Goal: Transaction & Acquisition: Purchase product/service

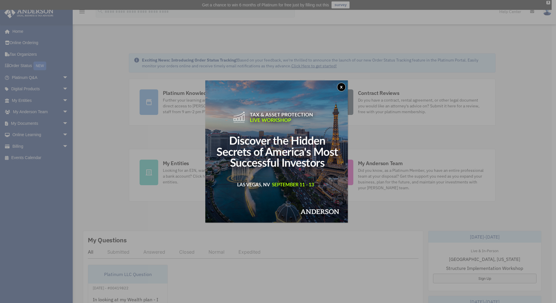
click at [341, 84] on button "x" at bounding box center [341, 87] width 9 height 9
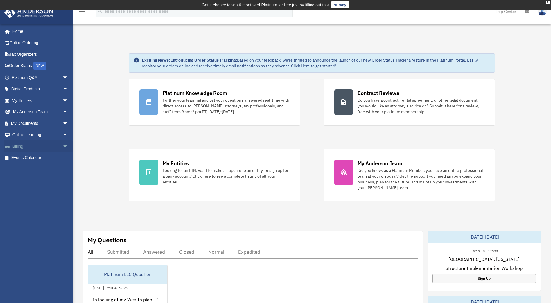
click at [20, 145] on link "Billing arrow_drop_down" at bounding box center [40, 147] width 73 height 12
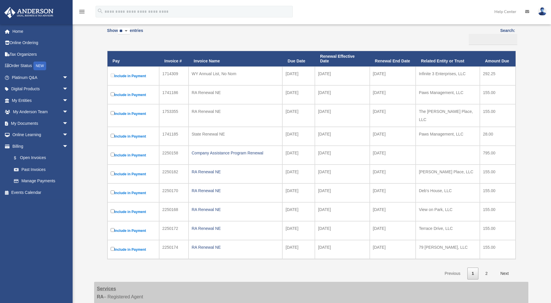
scroll to position [116, 0]
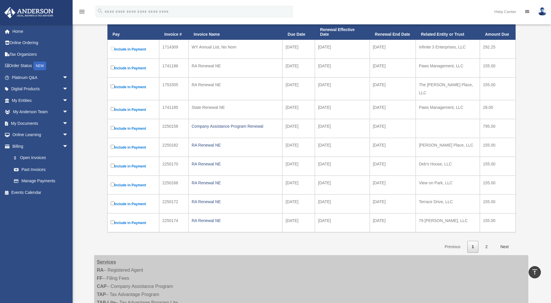
click at [112, 163] on label "Include in Payment" at bounding box center [133, 166] width 45 height 7
click at [484, 242] on link "2" at bounding box center [486, 247] width 11 height 12
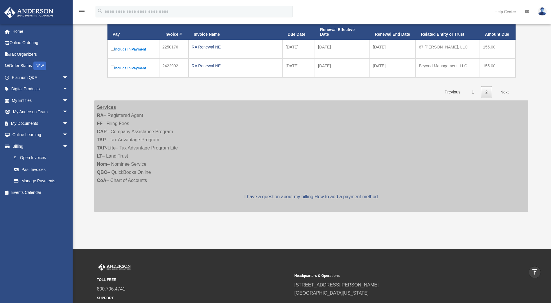
click at [506, 92] on link "Next" at bounding box center [504, 92] width 17 height 12
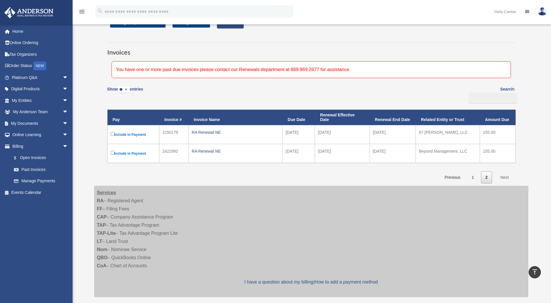
scroll to position [0, 0]
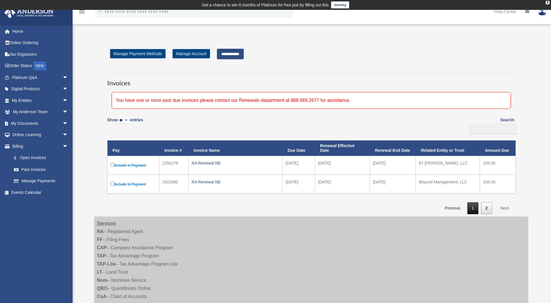
click at [471, 207] on link "1" at bounding box center [473, 209] width 11 height 12
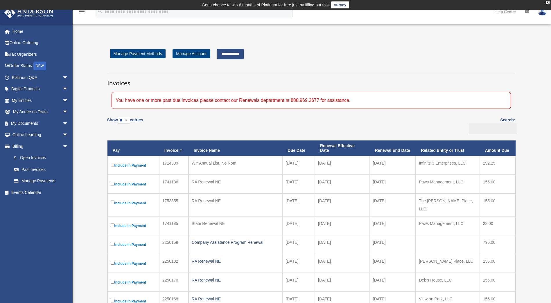
click at [231, 55] on input "**********" at bounding box center [230, 54] width 27 height 10
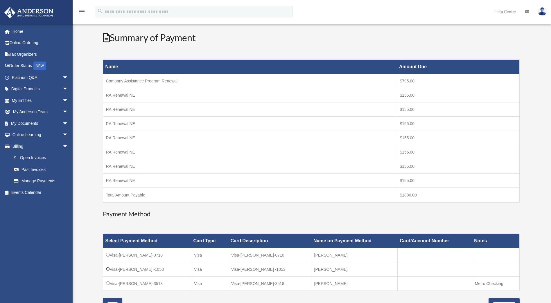
scroll to position [87, 0]
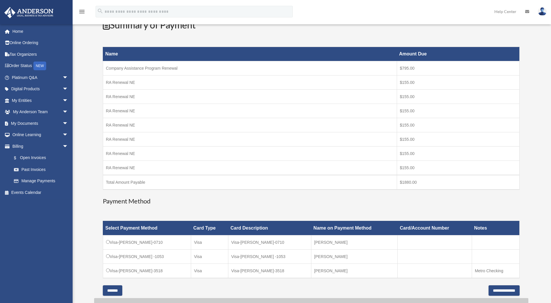
click at [111, 292] on input "*******" at bounding box center [112, 291] width 19 height 10
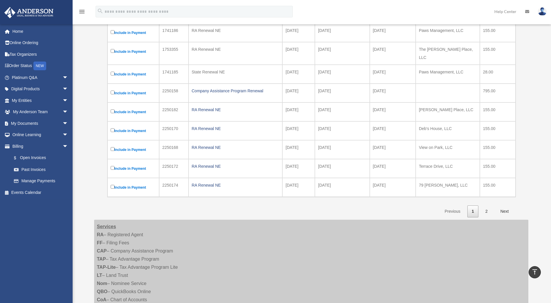
scroll to position [145, 0]
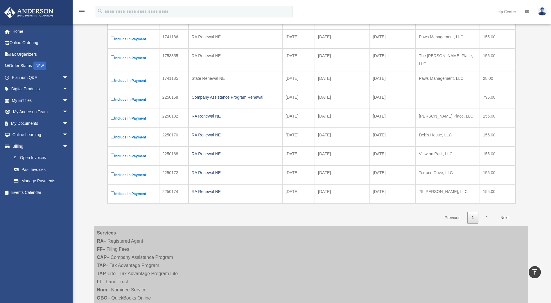
click at [112, 134] on label "Include in Payment" at bounding box center [133, 137] width 45 height 7
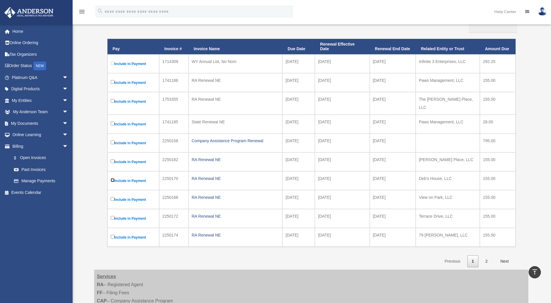
scroll to position [87, 0]
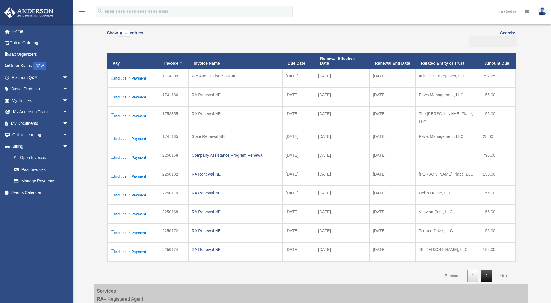
click at [489, 273] on link "2" at bounding box center [486, 276] width 11 height 12
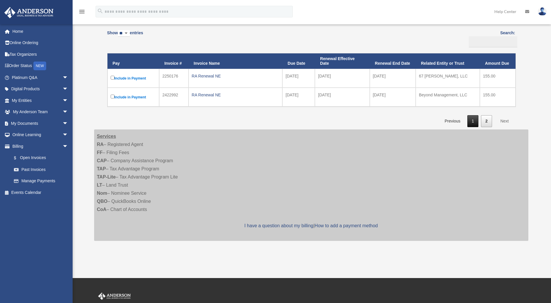
click at [473, 119] on link "1" at bounding box center [473, 121] width 11 height 12
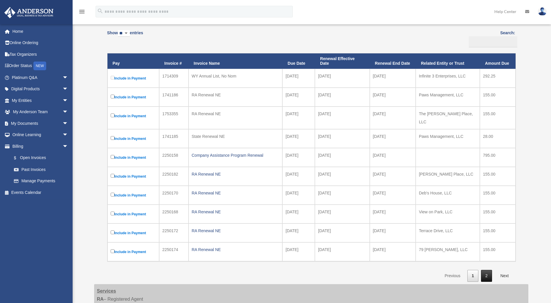
click at [485, 272] on link "2" at bounding box center [486, 276] width 11 height 12
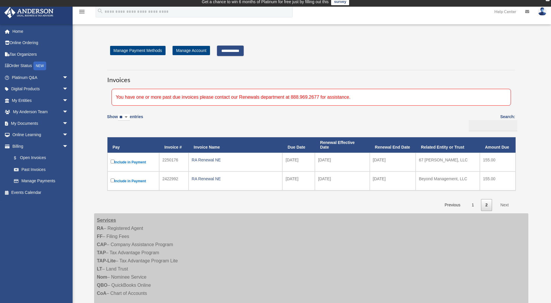
scroll to position [0, 0]
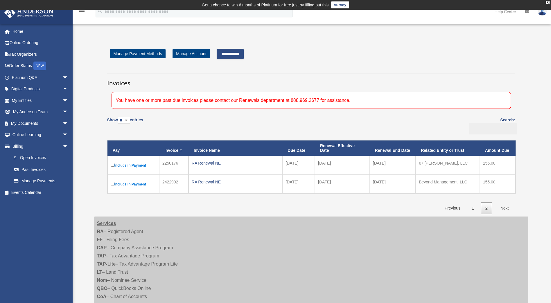
click at [237, 52] on input "**********" at bounding box center [230, 54] width 27 height 10
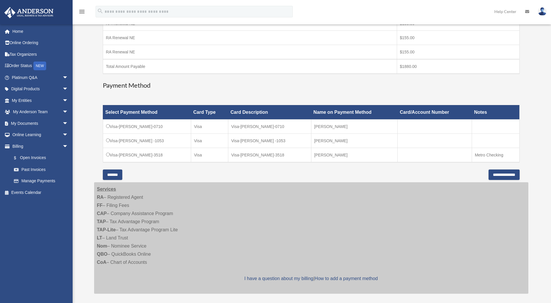
scroll to position [203, 0]
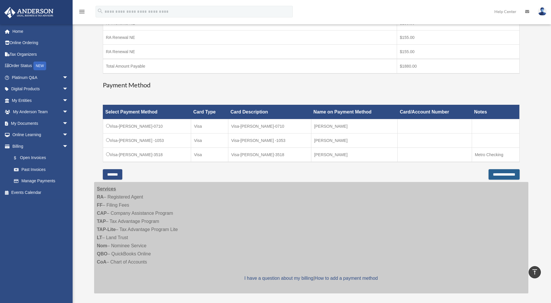
click at [489, 174] on input "**********" at bounding box center [504, 174] width 31 height 10
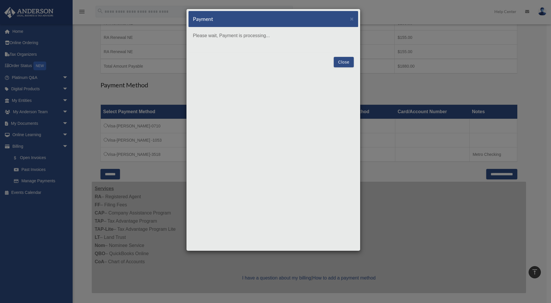
click at [347, 62] on button "Close" at bounding box center [344, 62] width 20 height 10
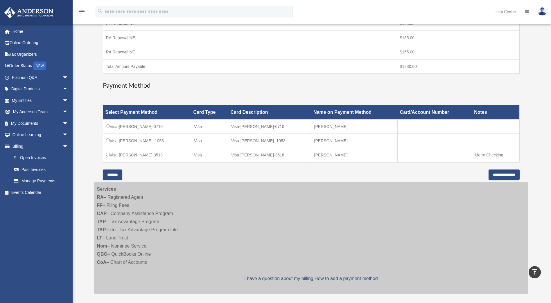
scroll to position [178, 0]
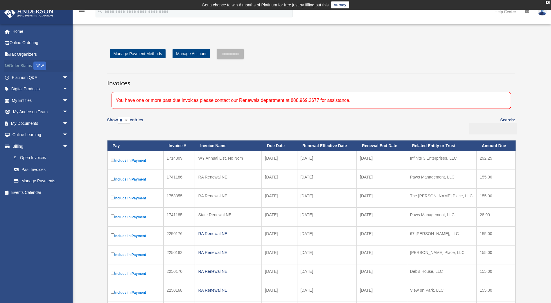
click at [24, 65] on link "Order Status NEW" at bounding box center [40, 66] width 73 height 12
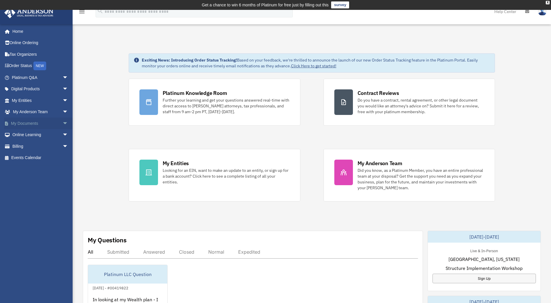
click at [20, 123] on link "My Documents arrow_drop_down" at bounding box center [40, 124] width 73 height 12
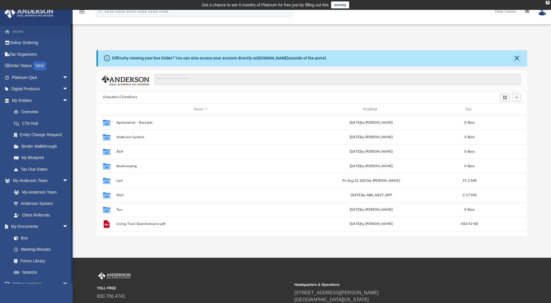
click at [18, 30] on link "Home" at bounding box center [40, 32] width 73 height 12
